Goal: Information Seeking & Learning: Compare options

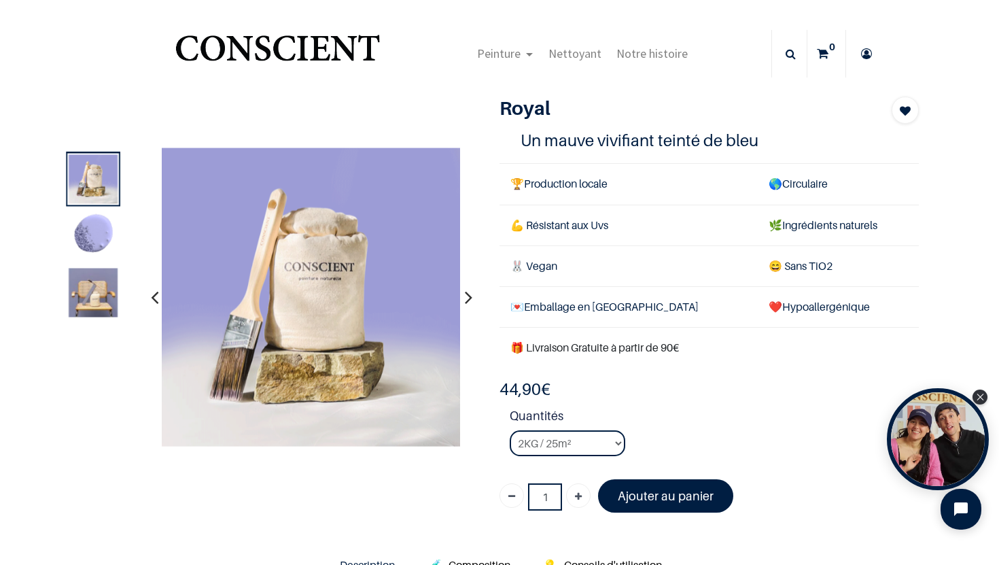
click at [94, 234] on img at bounding box center [93, 235] width 49 height 49
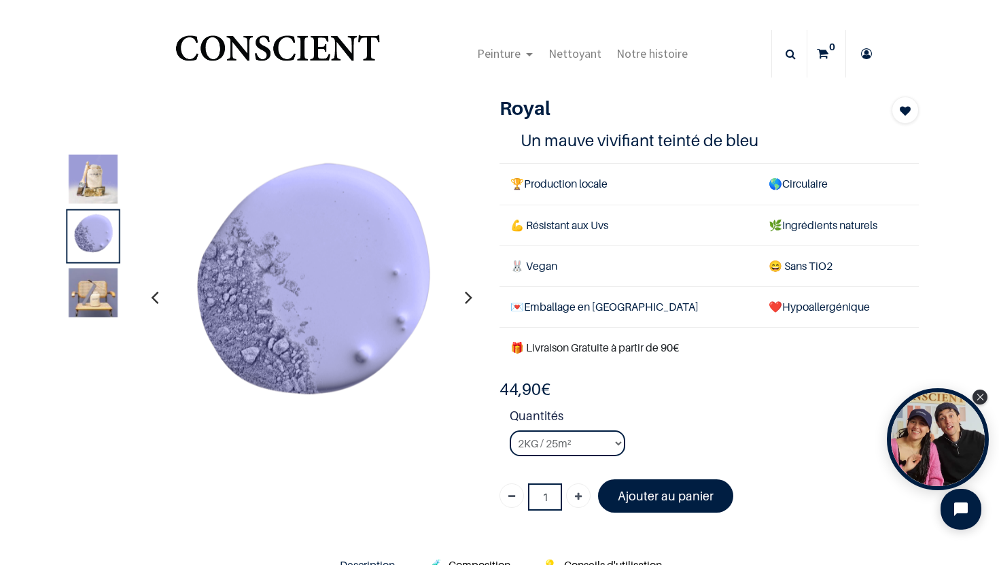
click at [96, 293] on img at bounding box center [93, 292] width 49 height 49
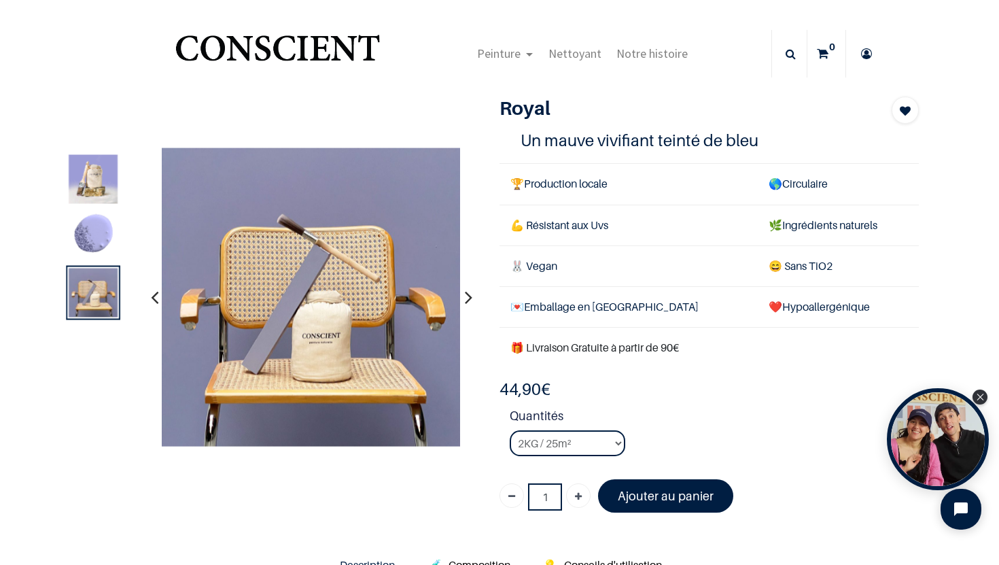
click at [94, 181] on img at bounding box center [93, 178] width 49 height 49
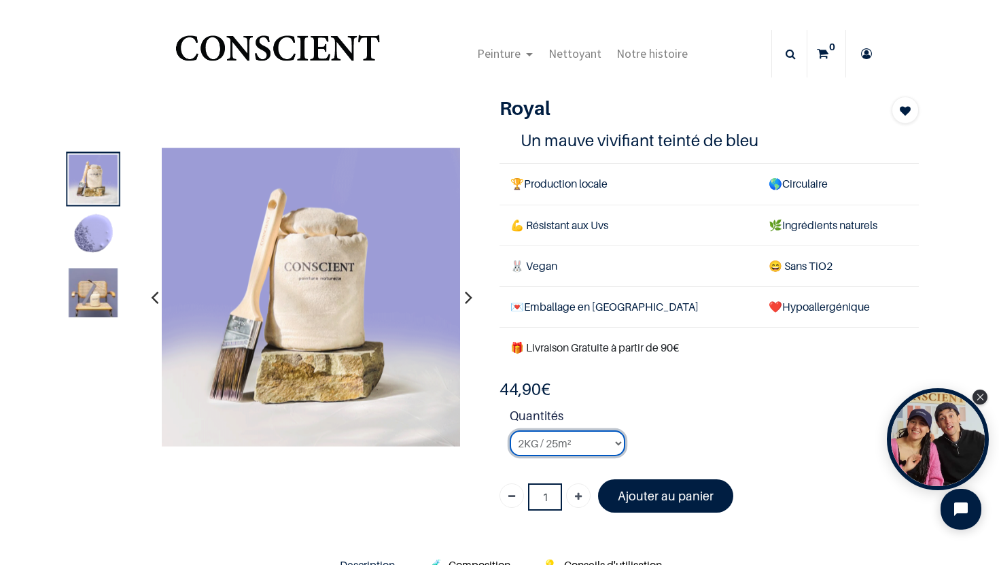
click at [601, 442] on select "2KG / 25m² 4KG / 50m² 8KG / 100m² Testeur" at bounding box center [568, 443] width 116 height 26
click at [510, 430] on select "2KG / 25m² 4KG / 50m² 8KG / 100m² Testeur" at bounding box center [568, 443] width 116 height 26
click at [96, 232] on img at bounding box center [93, 235] width 49 height 49
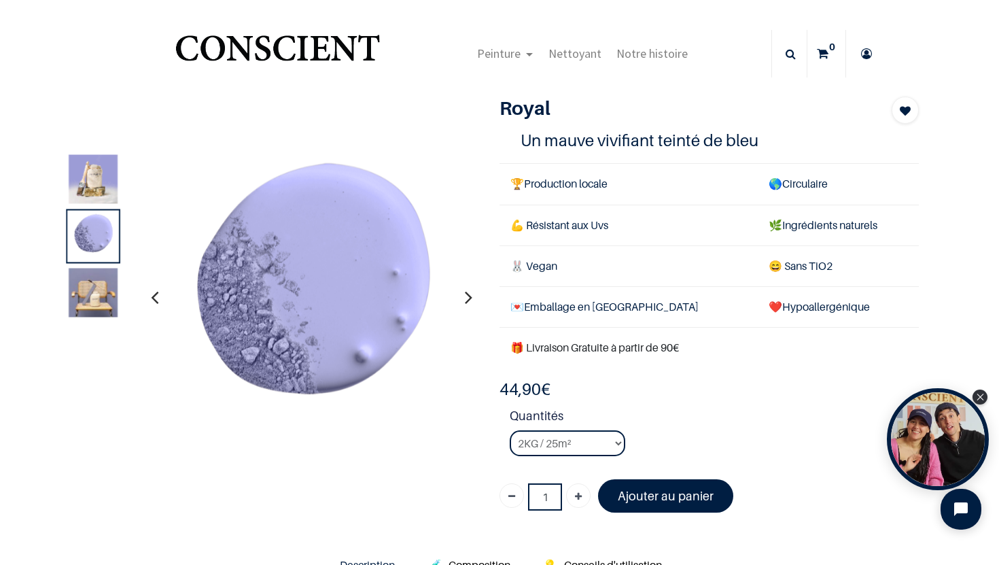
click at [95, 294] on img at bounding box center [93, 292] width 49 height 49
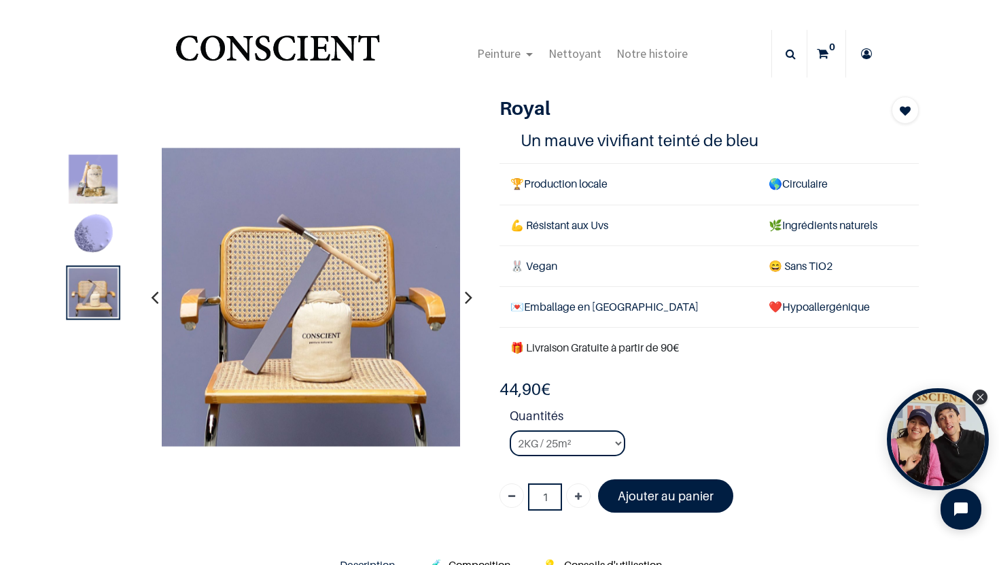
click at [88, 239] on img at bounding box center [93, 235] width 49 height 49
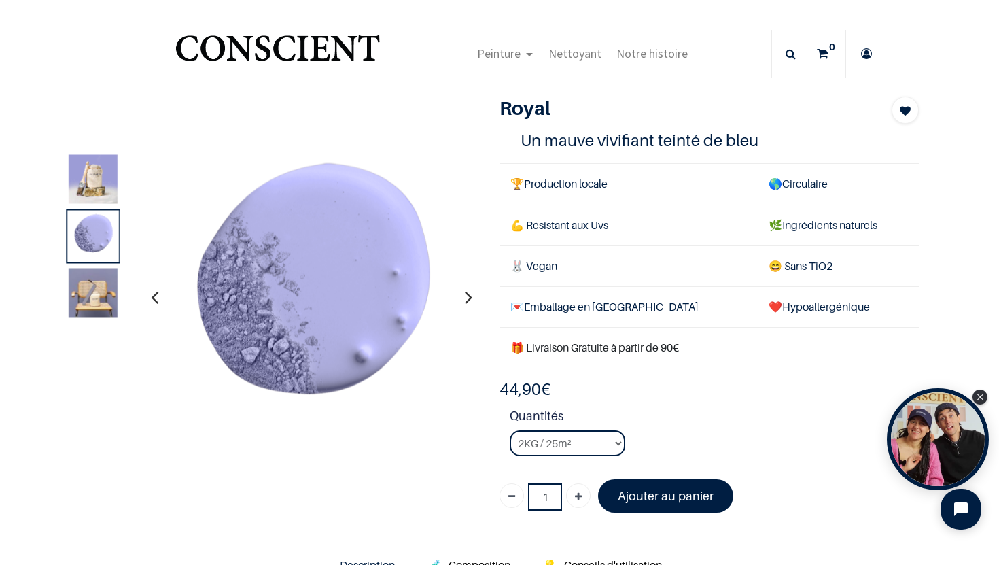
click at [82, 177] on img at bounding box center [93, 178] width 49 height 49
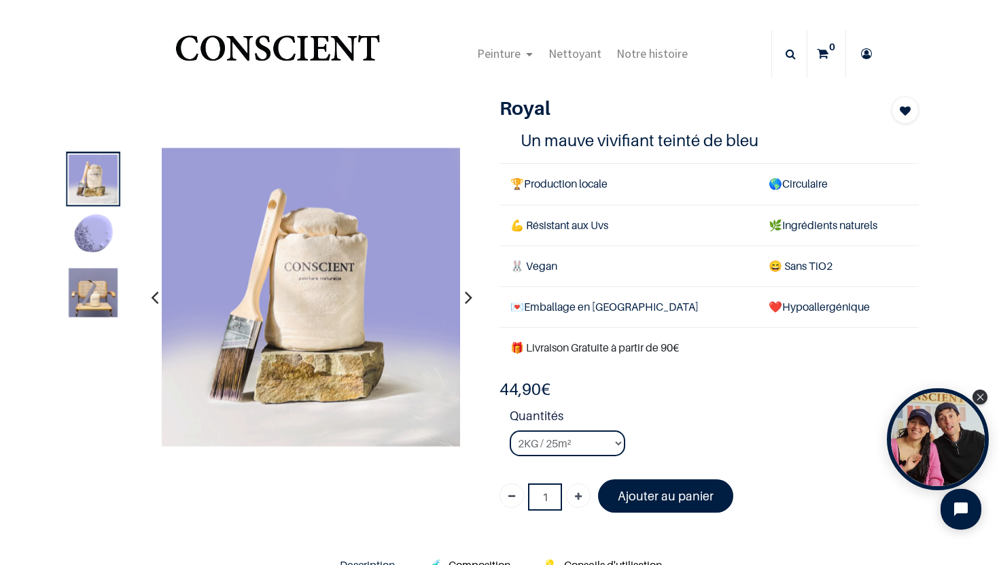
click at [96, 291] on img at bounding box center [93, 292] width 49 height 49
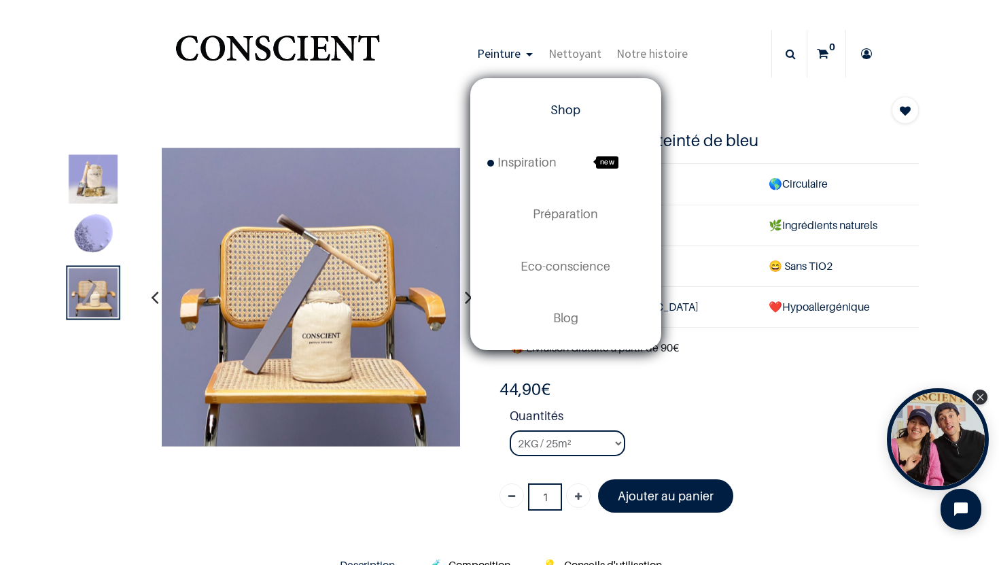
click at [561, 105] on span "Shop" at bounding box center [565, 110] width 30 height 14
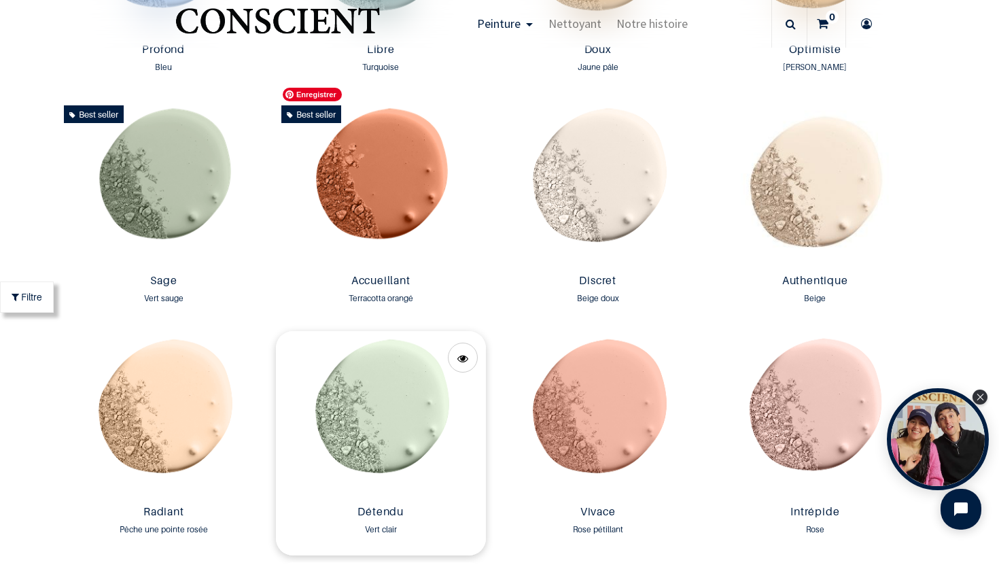
scroll to position [1121, 0]
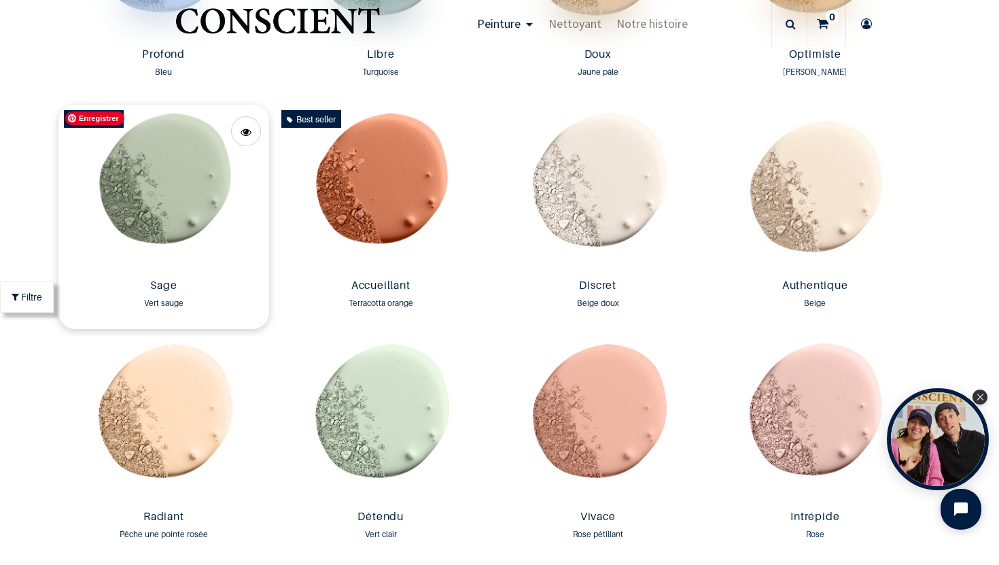
click at [199, 185] on img at bounding box center [163, 189] width 211 height 169
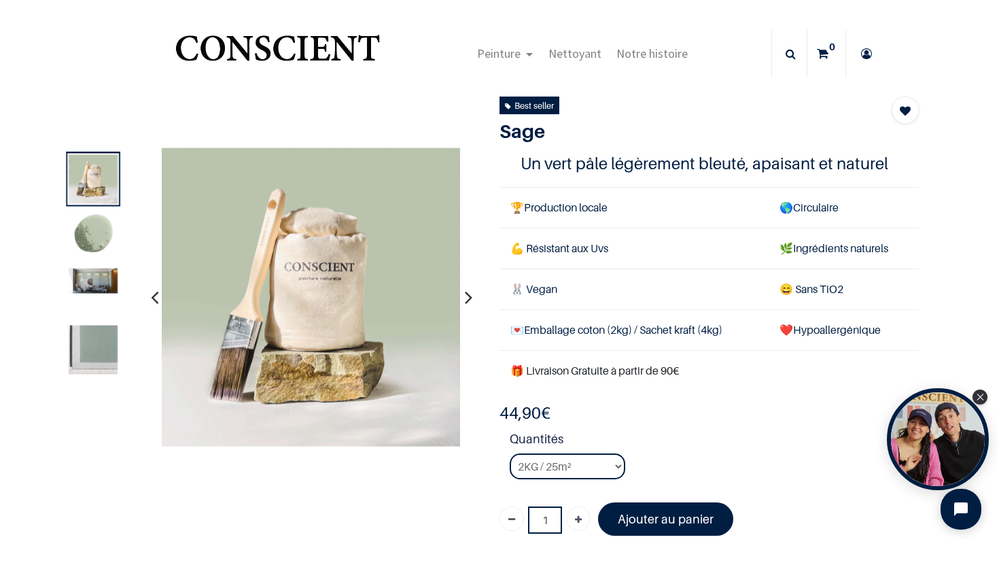
click at [96, 279] on img at bounding box center [93, 280] width 49 height 25
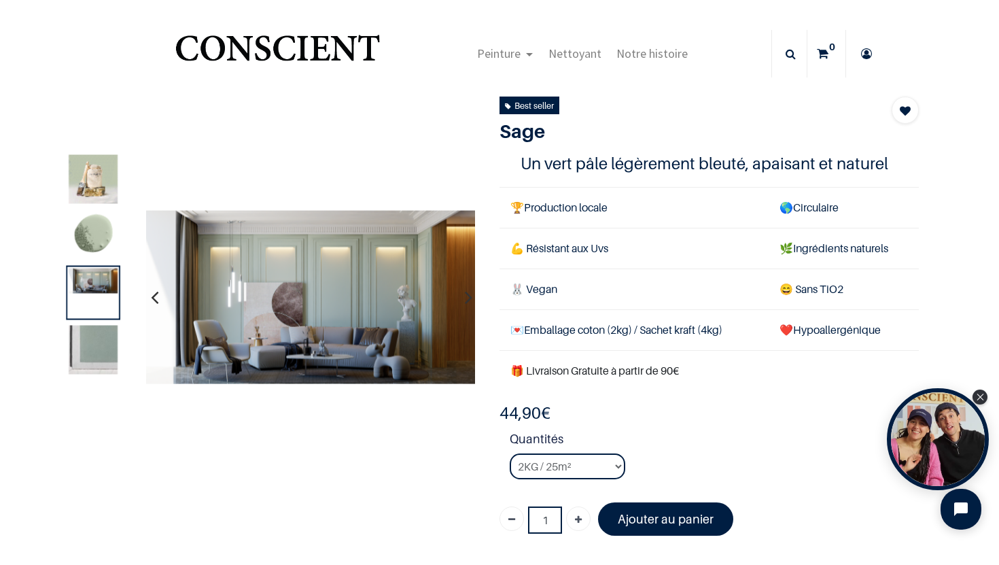
click at [99, 348] on img at bounding box center [93, 349] width 49 height 49
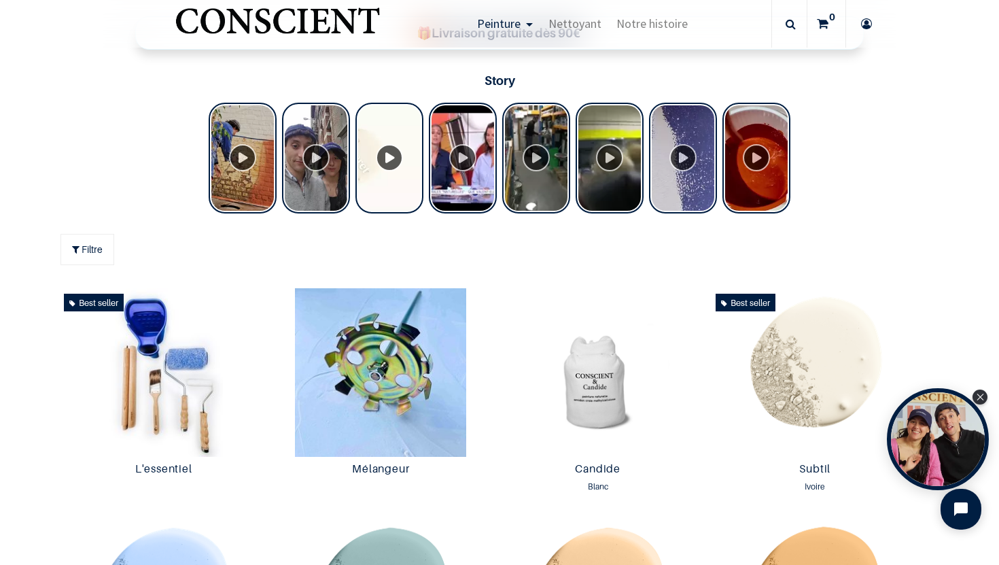
scroll to position [514, 0]
